Goal: Find specific page/section

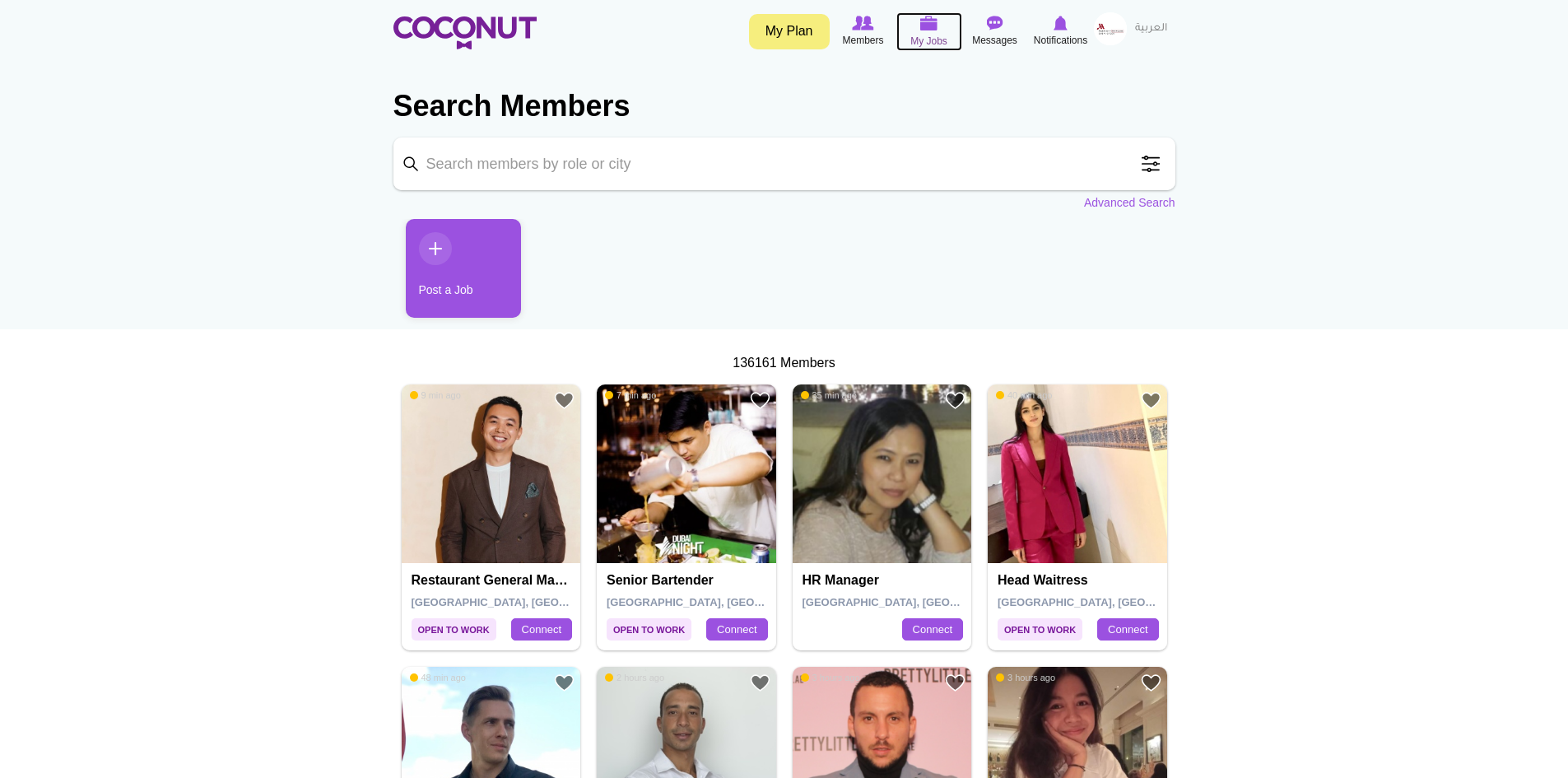
click at [925, 33] on span "My Jobs" at bounding box center [928, 41] width 37 height 16
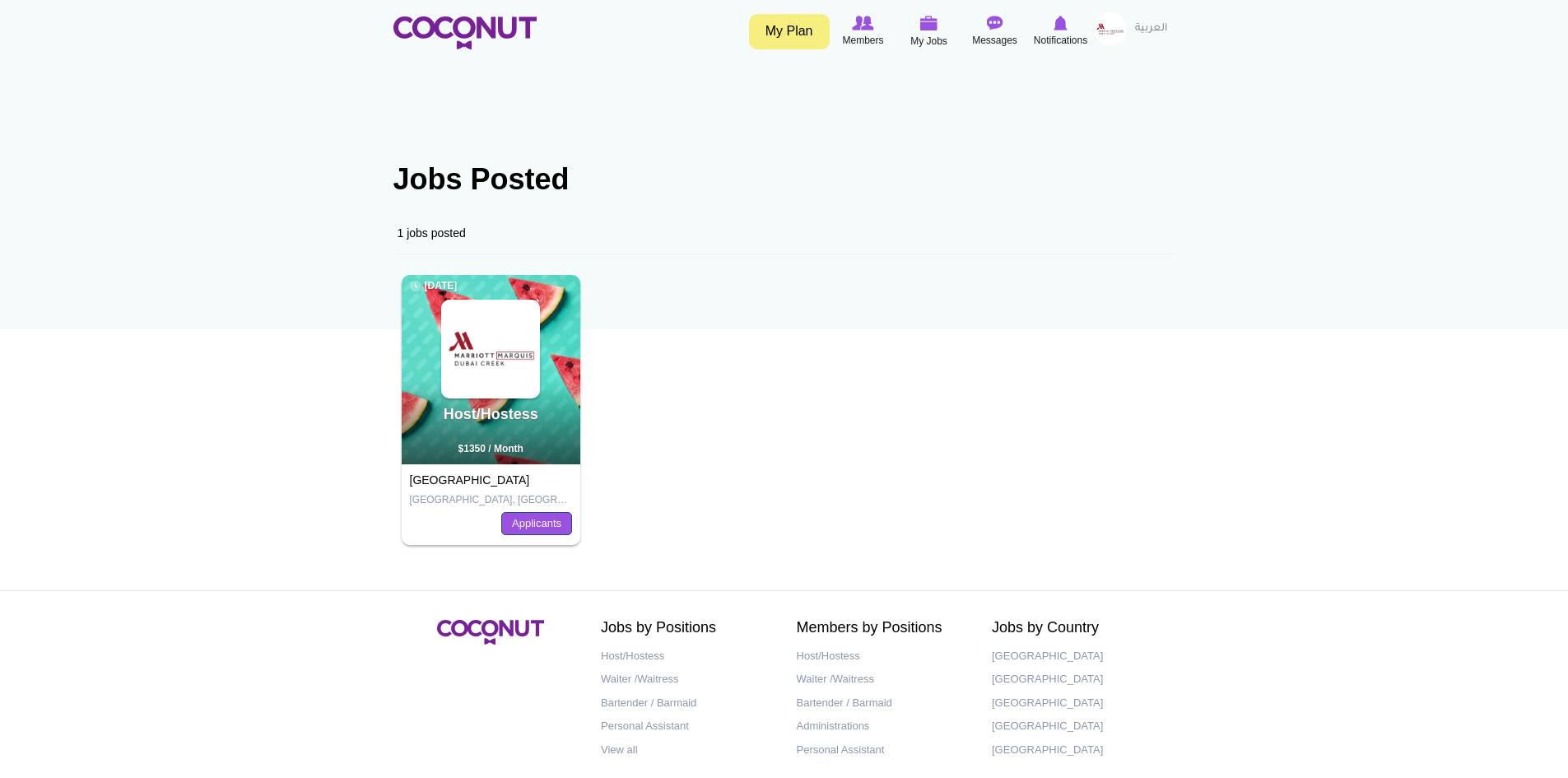
click at [533, 527] on link "Applicants" at bounding box center [536, 524] width 71 height 23
